Goal: Task Accomplishment & Management: Manage account settings

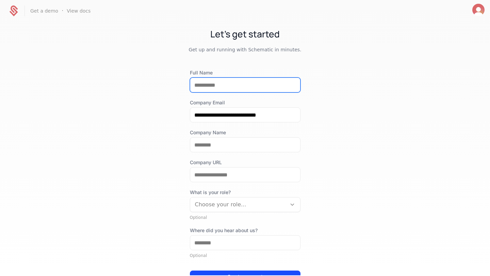
click at [230, 85] on input "Full Name" at bounding box center [245, 85] width 110 height 14
type input "**********"
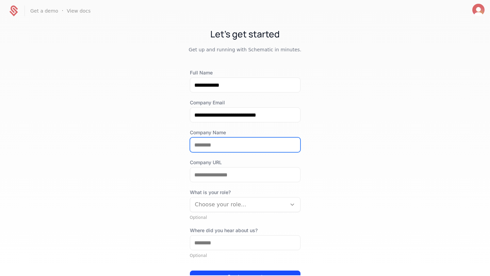
click at [229, 143] on input "Company Name" at bounding box center [245, 145] width 110 height 14
type input "*********"
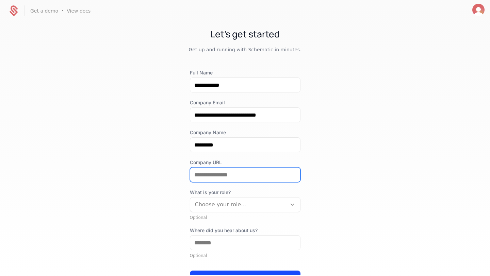
click at [229, 173] on input "Company URL" at bounding box center [245, 175] width 110 height 14
type input "**********"
click at [227, 210] on div "Choose your role..." at bounding box center [238, 205] width 96 height 12
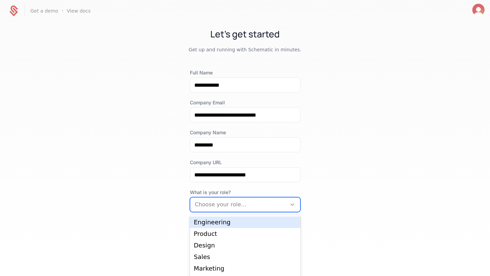
scroll to position [14, 0]
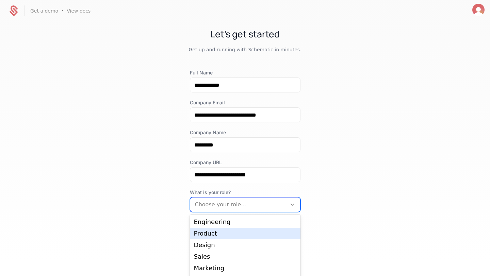
click at [222, 229] on div "Product" at bounding box center [245, 234] width 111 height 12
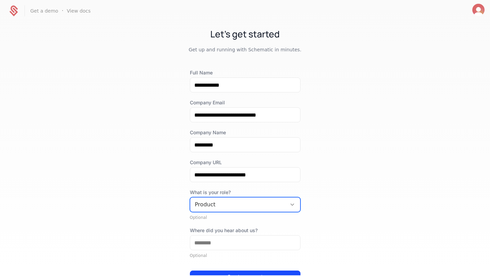
click at [228, 205] on div at bounding box center [238, 205] width 87 height 10
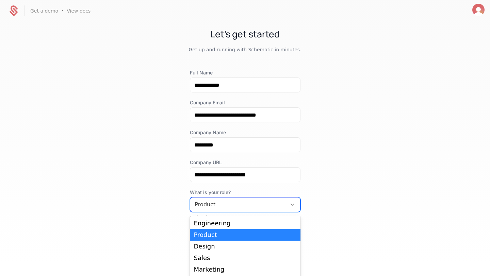
scroll to position [14, 0]
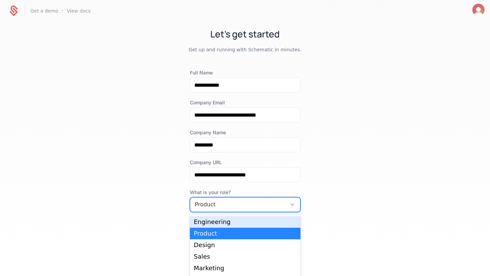
click at [213, 224] on div "Engineering" at bounding box center [245, 222] width 102 height 6
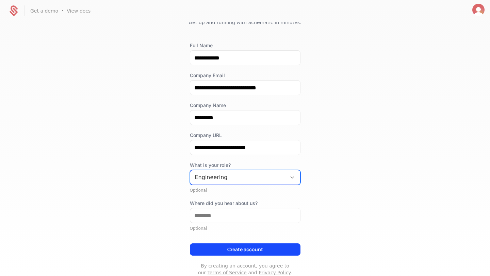
scroll to position [27, 0]
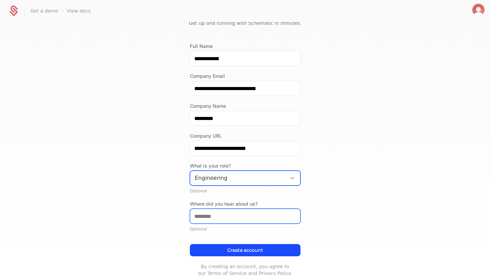
click at [216, 218] on input "Where did you hear about us?" at bounding box center [245, 216] width 110 height 14
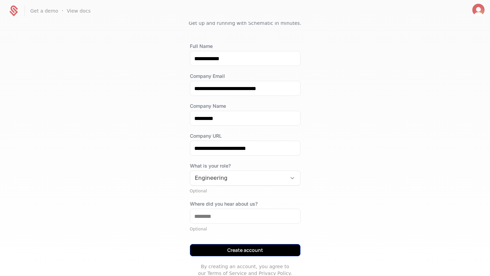
click at [232, 247] on button "Create account" at bounding box center [245, 250] width 111 height 12
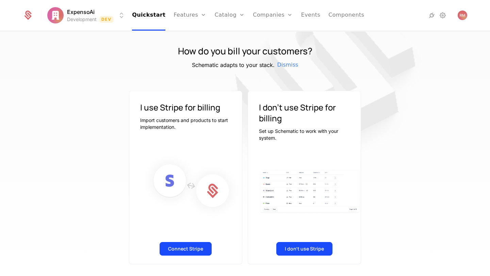
scroll to position [12, 0]
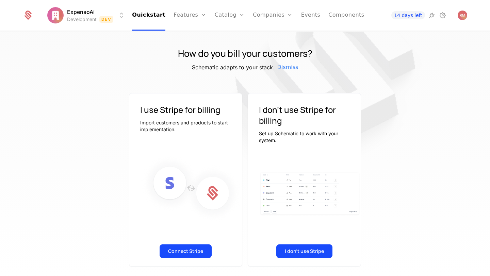
click at [204, 276] on div "How do you bill your customers? Schematic adapts to your stack. Dismiss I use S…" at bounding box center [245, 156] width 490 height 249
click at [191, 250] on button "Connect Stripe" at bounding box center [186, 252] width 52 height 14
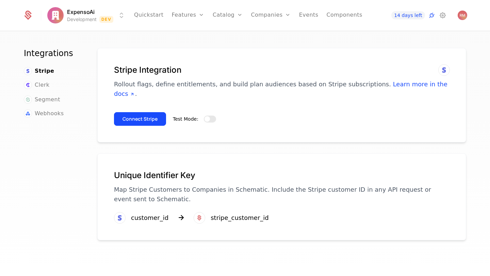
click at [206, 116] on span "button" at bounding box center [207, 118] width 5 height 5
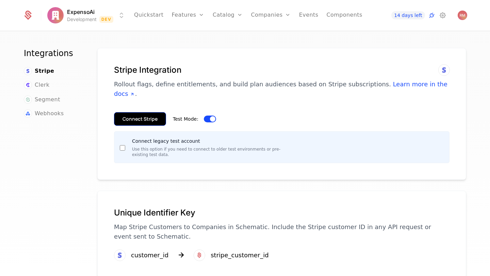
click at [152, 112] on button "Connect Stripe" at bounding box center [140, 119] width 52 height 14
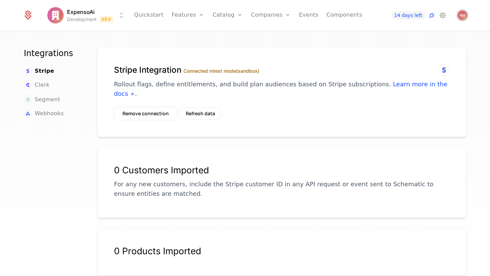
click at [466, 14] on img "Open user button" at bounding box center [463, 16] width 10 height 10
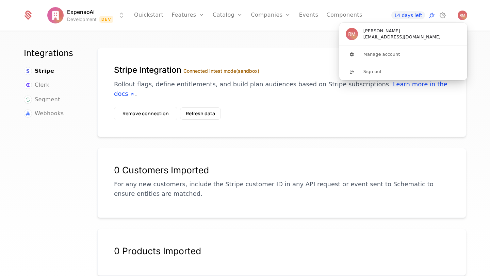
click at [418, 101] on div "Stripe Integration Connected in test mode (sandbox) Rollout flags, define entit…" at bounding box center [281, 92] width 369 height 89
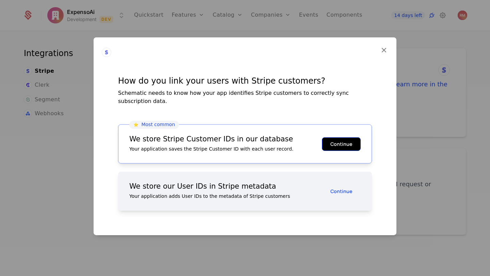
click at [331, 143] on button "Continue" at bounding box center [341, 144] width 39 height 14
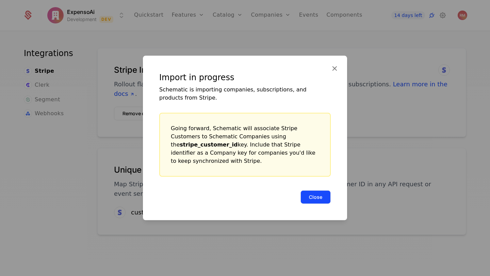
click at [321, 191] on button "Close" at bounding box center [315, 198] width 30 height 14
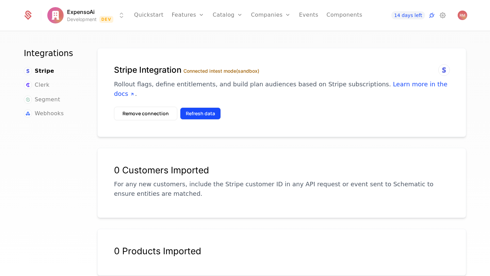
click at [198, 108] on button "Refresh data" at bounding box center [200, 114] width 41 height 12
click at [458, 17] on span "Open user button" at bounding box center [463, 16] width 10 height 10
click at [372, 93] on div "Stripe Integration Connected in test mode (sandbox) Rollout flags, define entit…" at bounding box center [282, 86] width 336 height 42
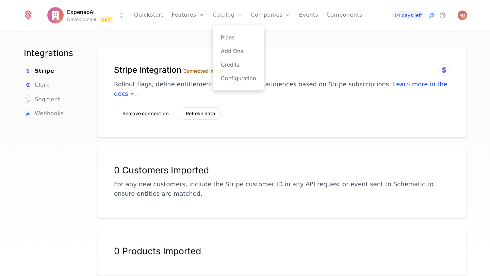
click at [216, 16] on link "Catalog" at bounding box center [228, 15] width 30 height 31
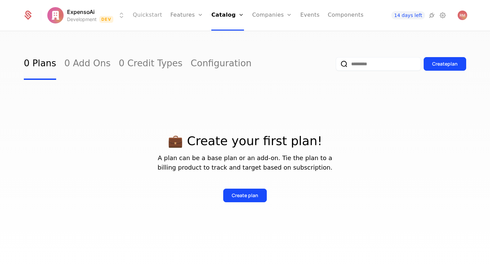
click at [151, 17] on link "Quickstart" at bounding box center [148, 15] width 30 height 31
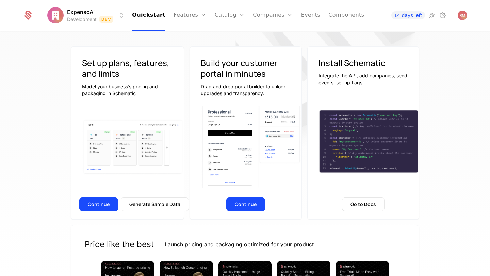
scroll to position [47, 0]
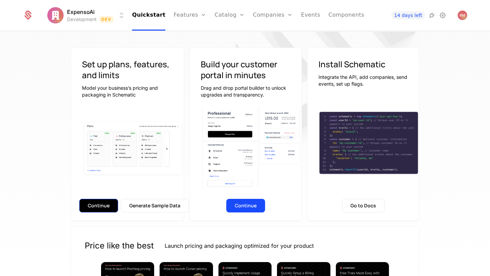
click at [109, 207] on button "Continue" at bounding box center [98, 206] width 39 height 14
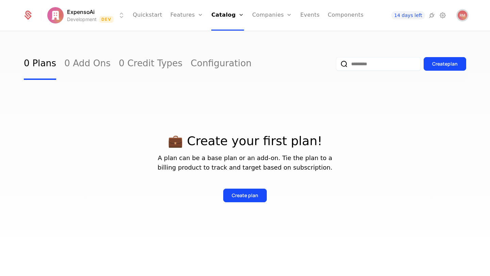
click at [462, 19] on img "Open user button" at bounding box center [463, 16] width 10 height 10
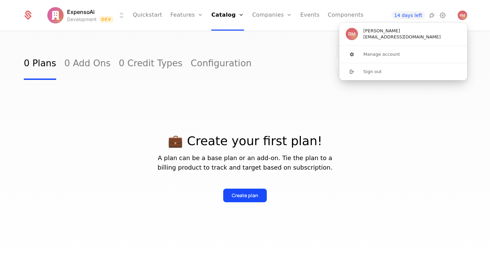
click at [404, 101] on div "💼 Create your first plan! A plan can be a base plan or an add-on. Tie the plan …" at bounding box center [245, 160] width 442 height 161
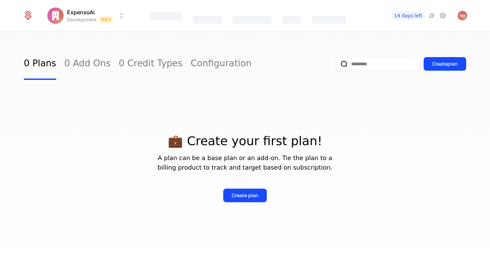
click at [242, 204] on div "💼 Create your first plan! A plan can be a base plan or an add-on. Tie the plan …" at bounding box center [245, 160] width 442 height 161
click at [464, 14] on img "Open user button" at bounding box center [463, 16] width 10 height 10
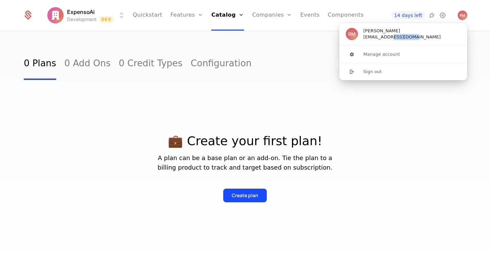
drag, startPoint x: 412, startPoint y: 37, endPoint x: 390, endPoint y: 37, distance: 21.4
click at [390, 37] on span "[EMAIL_ADDRESS][DOMAIN_NAME]" at bounding box center [401, 37] width 77 height 6
copy span "expensoai"
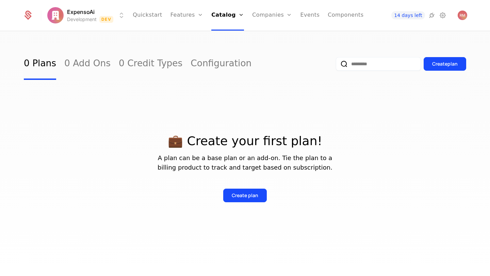
click at [329, 81] on div "💼 Create your first plan! A plan can be a base plan or an add-on. Tie the plan …" at bounding box center [245, 160] width 442 height 161
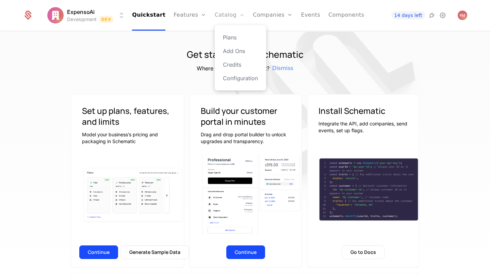
click at [235, 17] on link "Catalog" at bounding box center [230, 15] width 30 height 31
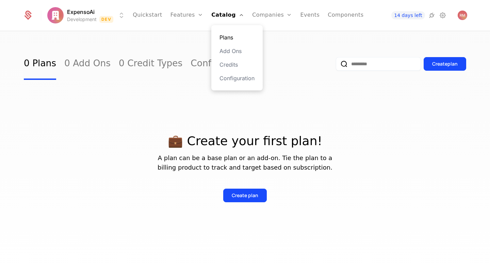
click at [229, 38] on link "Plans" at bounding box center [236, 37] width 35 height 8
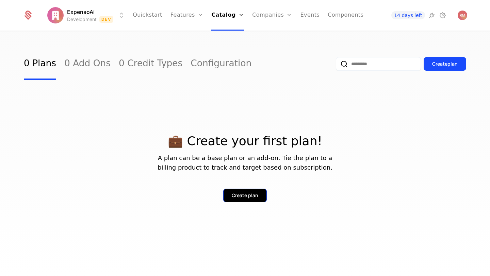
click at [240, 197] on div "Create plan" at bounding box center [245, 195] width 27 height 7
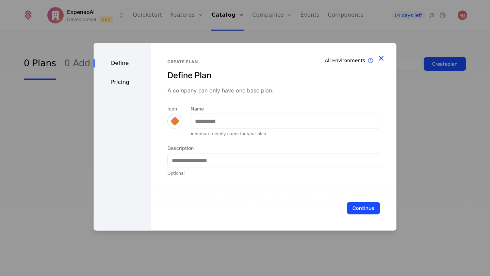
click at [380, 56] on icon "button" at bounding box center [381, 58] width 9 height 9
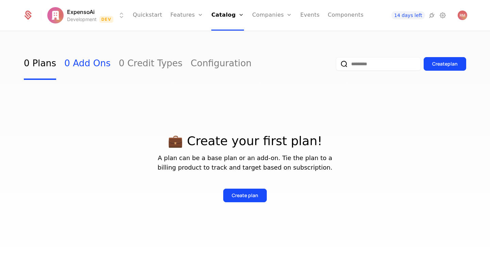
click at [92, 73] on link "0 Add Ons" at bounding box center [87, 64] width 46 height 32
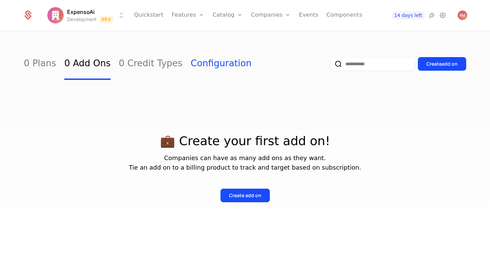
click at [191, 56] on link "Configuration" at bounding box center [221, 64] width 61 height 32
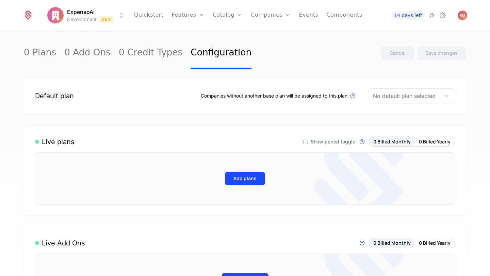
scroll to position [63, 0]
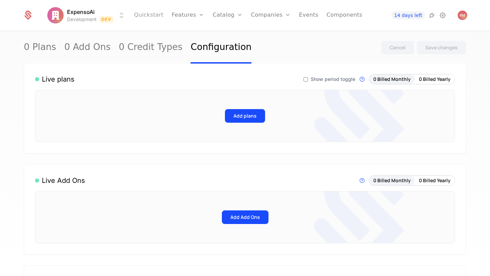
click at [153, 17] on link "Quickstart" at bounding box center [149, 15] width 30 height 31
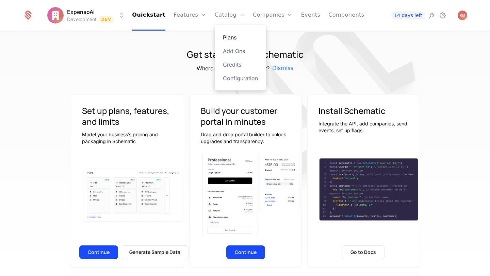
click at [232, 36] on link "Plans" at bounding box center [240, 37] width 35 height 8
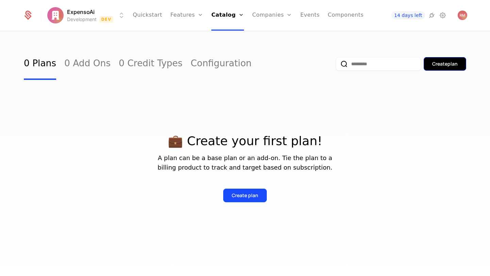
click at [437, 68] on button "Create plan" at bounding box center [445, 64] width 43 height 14
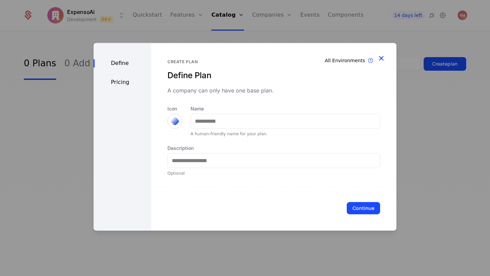
click at [379, 61] on icon "button" at bounding box center [381, 58] width 9 height 9
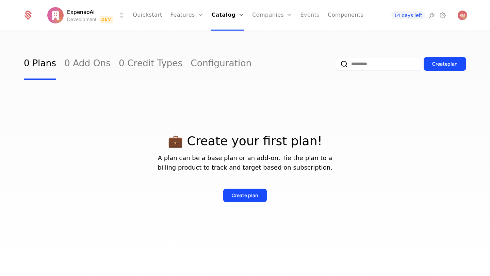
click at [300, 13] on link "Events" at bounding box center [309, 15] width 19 height 31
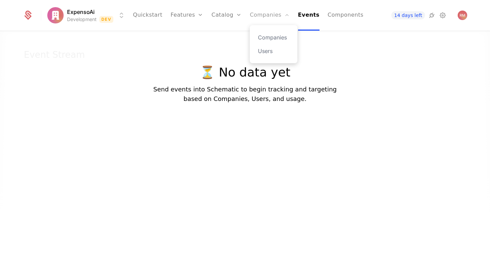
click at [272, 10] on link "Companies" at bounding box center [270, 15] width 40 height 31
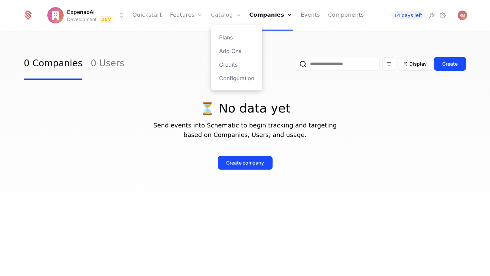
click at [227, 4] on link "Catalog" at bounding box center [226, 15] width 30 height 31
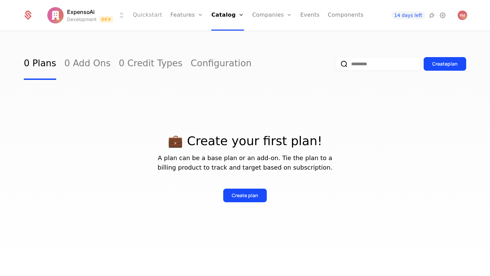
click at [145, 11] on link "Quickstart" at bounding box center [148, 15] width 30 height 31
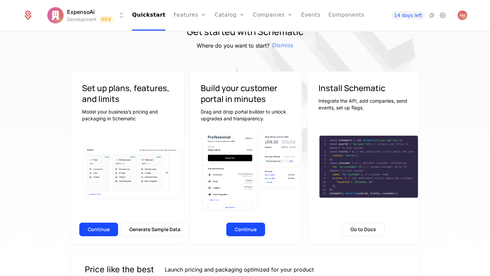
scroll to position [29, 0]
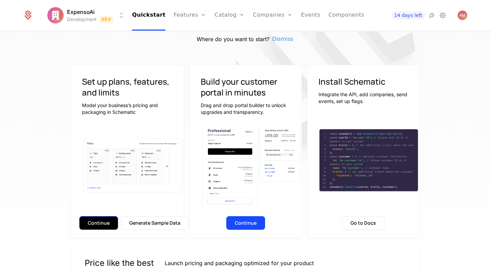
click at [96, 219] on button "Continue" at bounding box center [98, 223] width 39 height 14
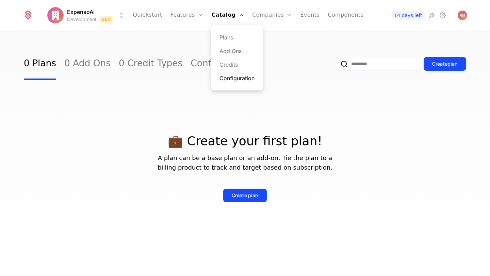
click at [233, 78] on link "Configuration" at bounding box center [236, 78] width 35 height 8
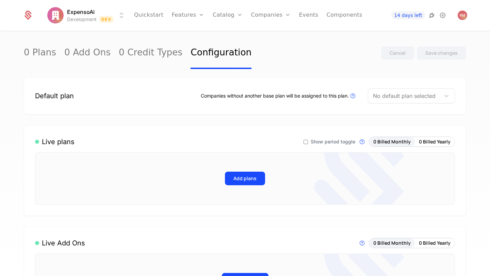
click at [431, 13] on icon at bounding box center [432, 15] width 8 height 8
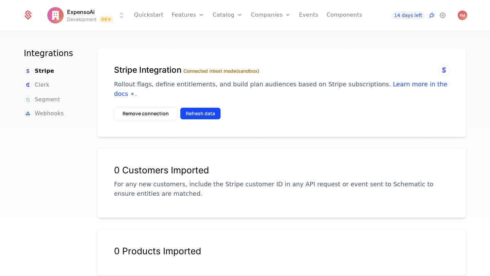
click at [192, 108] on button "Refresh data" at bounding box center [200, 114] width 41 height 12
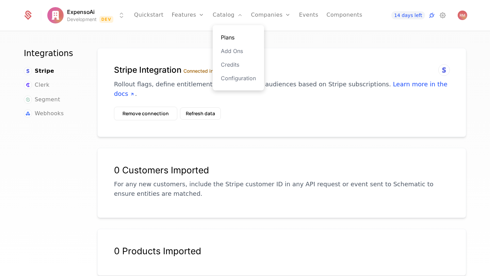
click at [230, 39] on link "Plans" at bounding box center [238, 37] width 35 height 8
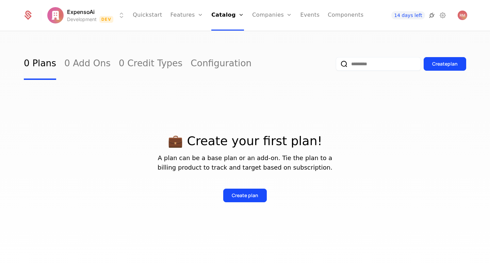
click at [430, 17] on icon at bounding box center [432, 15] width 8 height 8
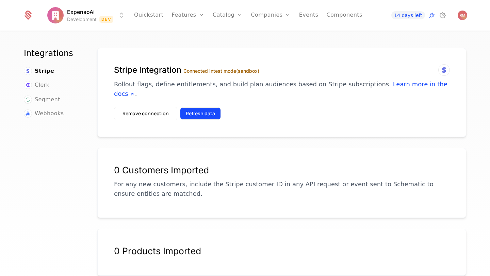
click at [198, 108] on button "Refresh data" at bounding box center [200, 114] width 41 height 12
click at [228, 71] on label "Connected in test mode (sandbox)" at bounding box center [221, 71] width 76 height 6
click at [439, 71] on div at bounding box center [444, 70] width 12 height 12
click at [404, 87] on link "Learn more in the docs" at bounding box center [280, 89] width 333 height 17
click at [431, 18] on icon at bounding box center [432, 15] width 8 height 8
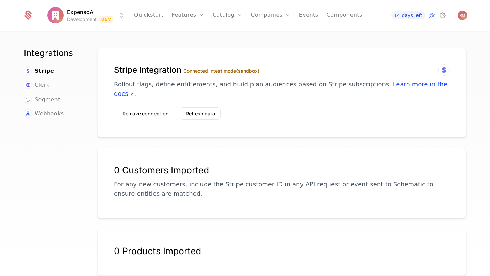
click at [211, 97] on div "Stripe Integration Connected in test mode (sandbox) Rollout flags, define entit…" at bounding box center [282, 86] width 336 height 42
click at [211, 108] on button "Refresh data" at bounding box center [200, 114] width 41 height 12
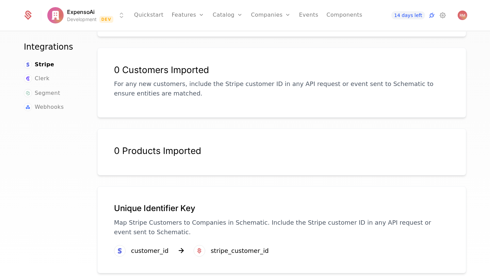
click at [230, 246] on div "stripe_customer_id" at bounding box center [240, 251] width 58 height 10
click at [150, 246] on div "customer_id" at bounding box center [149, 251] width 37 height 10
click at [212, 246] on div "stripe_customer_id" at bounding box center [240, 251] width 58 height 10
click at [159, 203] on h1 "Unique Identifier Key" at bounding box center [282, 208] width 336 height 11
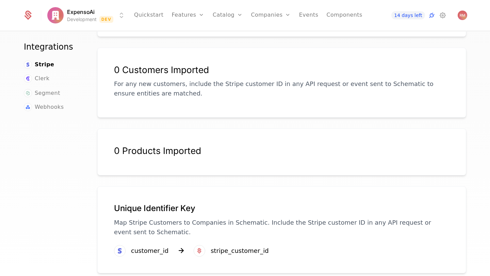
click at [216, 225] on p "Map Stripe Customers to Companies in Schematic. Include the Stripe customer ID …" at bounding box center [282, 227] width 336 height 19
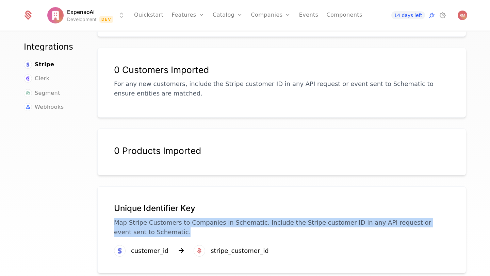
click at [216, 225] on p "Map Stripe Customers to Companies in Schematic. Include the Stripe customer ID …" at bounding box center [282, 227] width 336 height 19
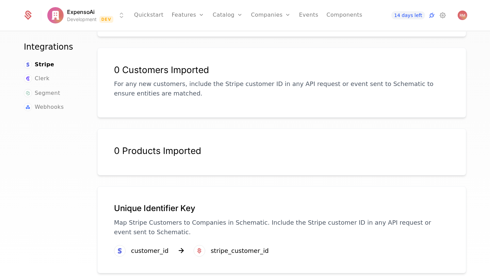
click at [337, 230] on div "Unique Identifier Key Map Stripe Customers to Companies in Schematic. Include t…" at bounding box center [282, 224] width 336 height 42
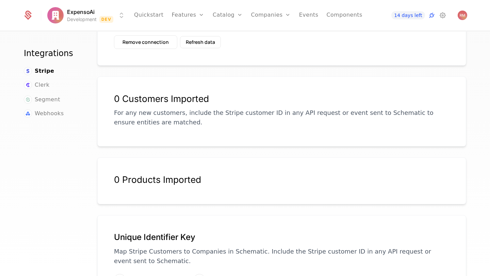
scroll to position [71, 0]
click at [46, 102] on span "Segment" at bounding box center [48, 100] width 26 height 8
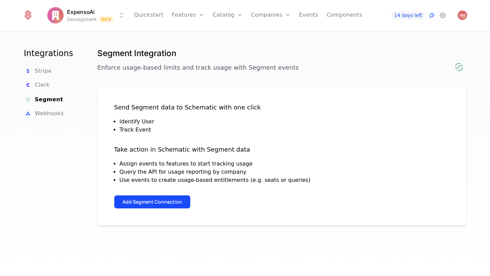
click at [162, 203] on button "Add Segment Connection" at bounding box center [152, 202] width 77 height 14
click at [50, 68] on span "Stripe" at bounding box center [43, 71] width 17 height 8
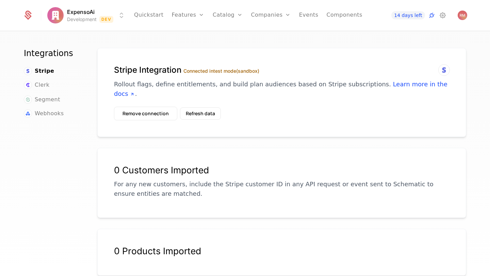
click at [443, 69] on icon at bounding box center [444, 70] width 8 height 8
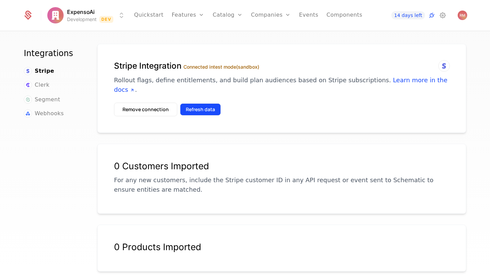
click at [207, 103] on button "Refresh data" at bounding box center [200, 109] width 41 height 12
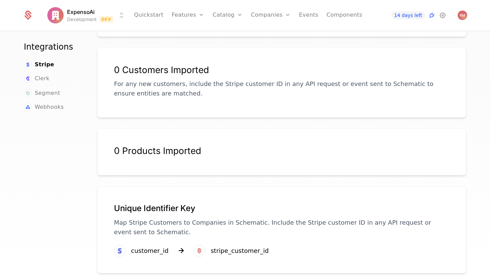
scroll to position [0, 0]
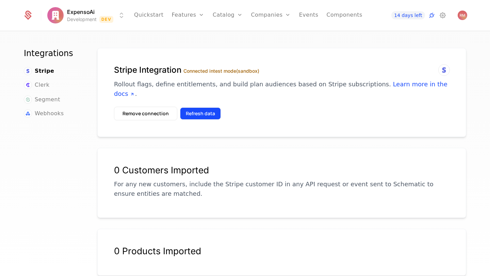
click at [206, 108] on button "Refresh data" at bounding box center [200, 114] width 41 height 12
click at [432, 16] on icon at bounding box center [432, 15] width 8 height 8
click at [432, 12] on icon at bounding box center [432, 15] width 8 height 8
click at [401, 18] on span "14 days left" at bounding box center [407, 15] width 33 height 8
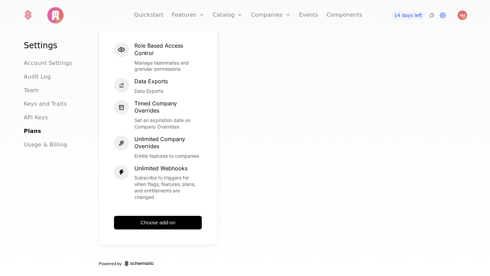
scroll to position [450, 0]
click at [397, 91] on div "Teams Everything you need to use Schematic with your team $500.00 / month Role …" at bounding box center [282, 104] width 366 height 281
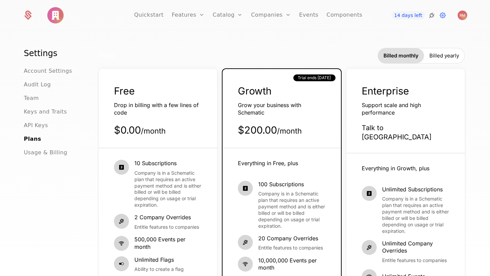
click at [432, 14] on icon at bounding box center [432, 15] width 8 height 8
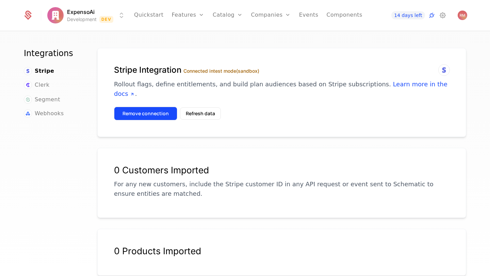
click at [156, 107] on button "Remove connection" at bounding box center [145, 114] width 63 height 14
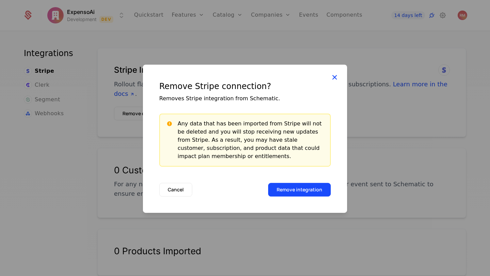
click at [336, 73] on icon at bounding box center [334, 77] width 9 height 9
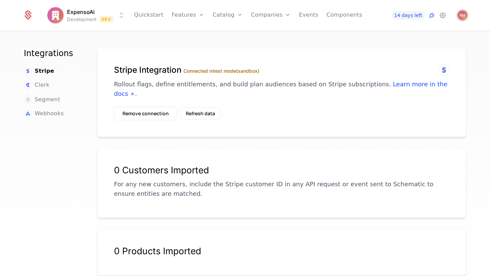
click at [465, 15] on img "Open user button" at bounding box center [463, 16] width 10 height 10
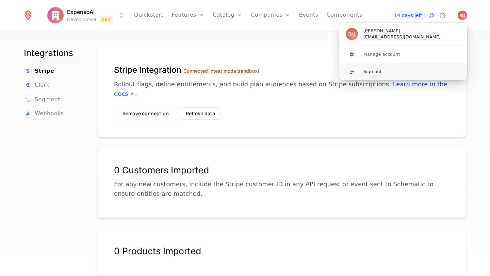
click at [396, 67] on button "Sign out" at bounding box center [403, 71] width 129 height 17
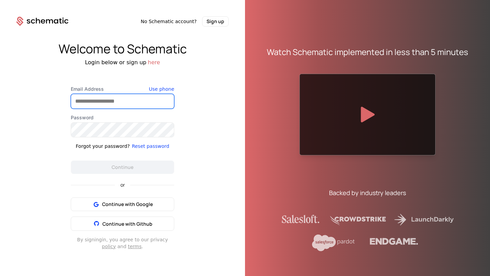
click at [128, 96] on input "Email Address" at bounding box center [122, 101] width 103 height 14
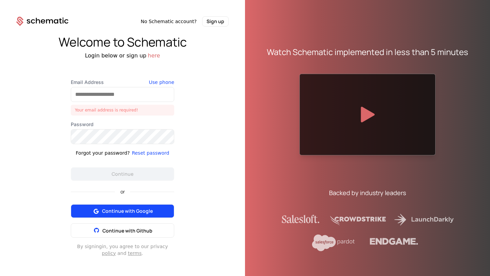
click at [134, 210] on button "Continue with Google" at bounding box center [122, 212] width 103 height 14
